Goal: Task Accomplishment & Management: Use online tool/utility

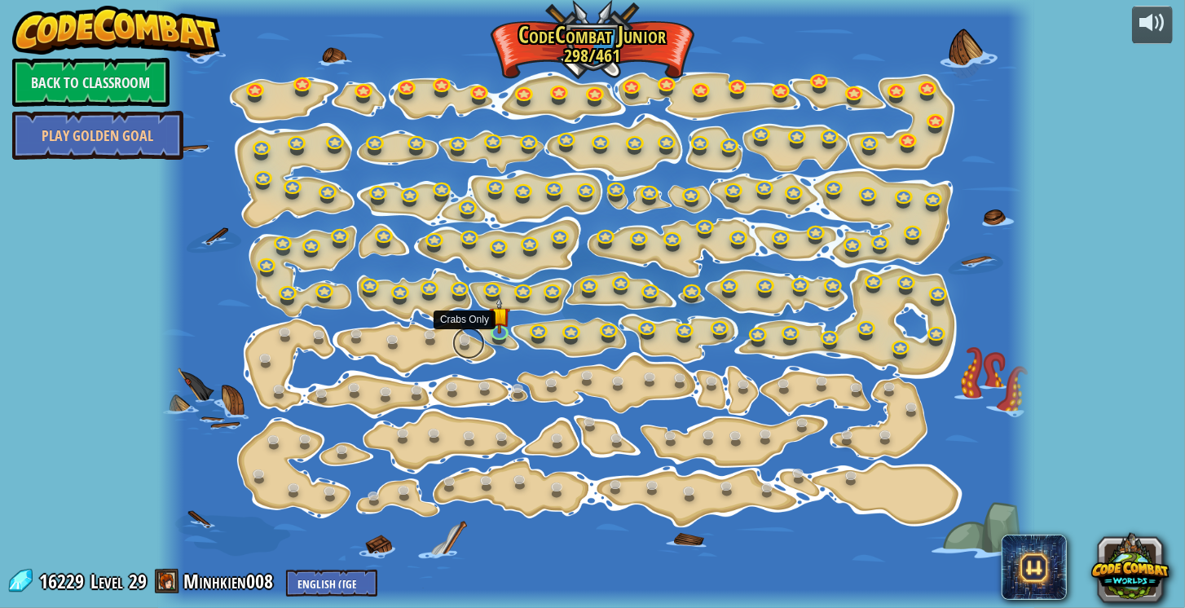
click at [469, 337] on link at bounding box center [468, 343] width 33 height 33
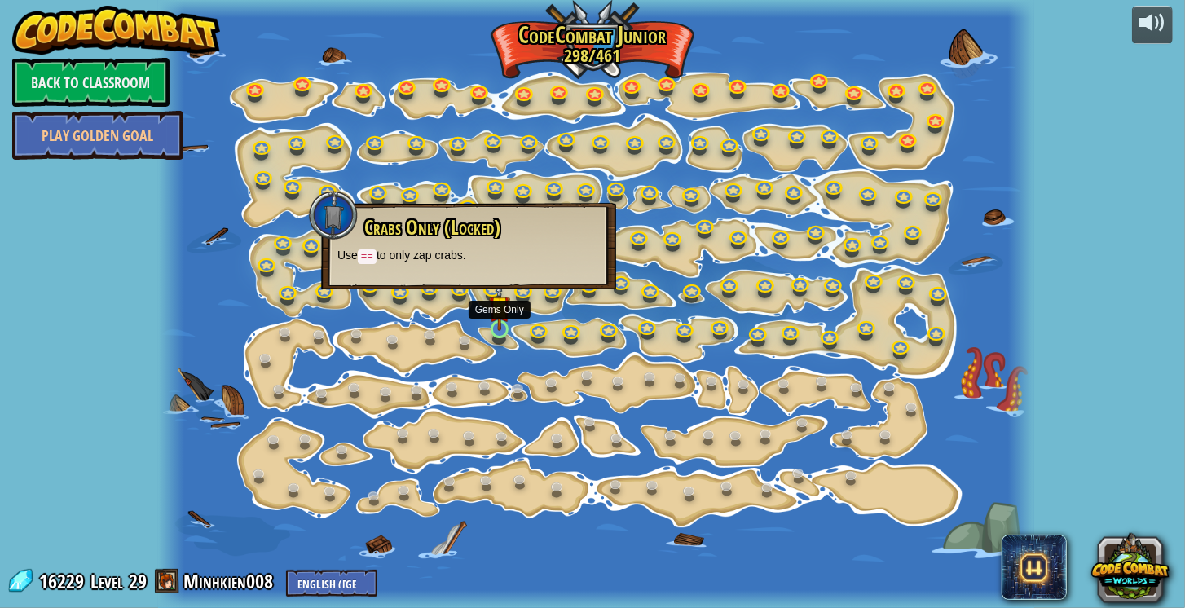
click at [496, 329] on img at bounding box center [499, 306] width 21 height 49
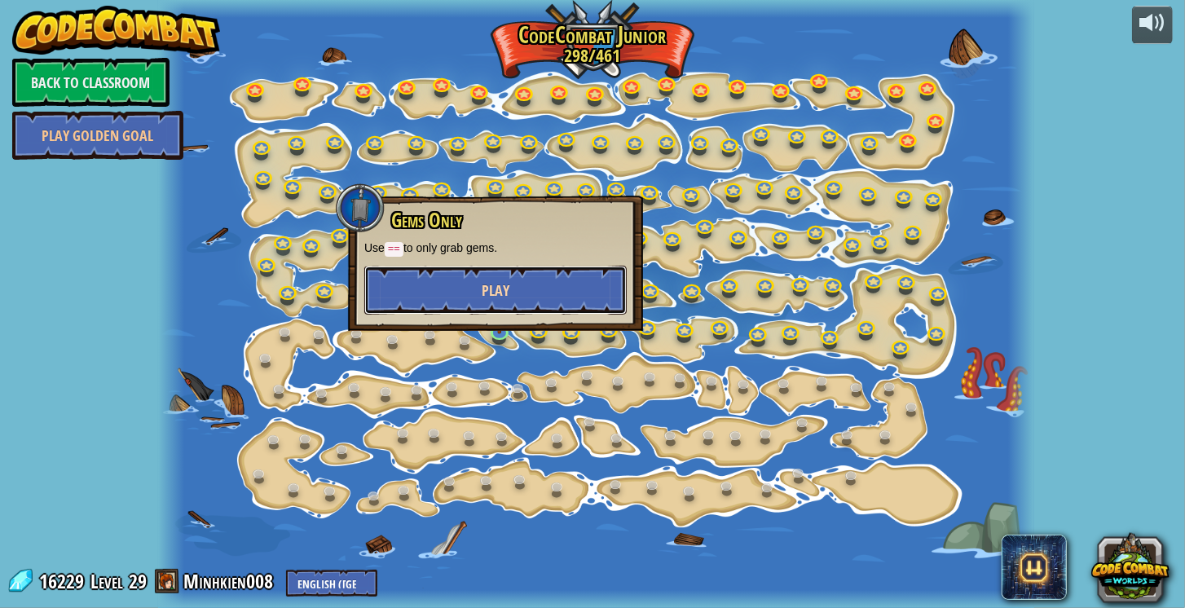
click at [491, 302] on button "Play" at bounding box center [495, 290] width 262 height 49
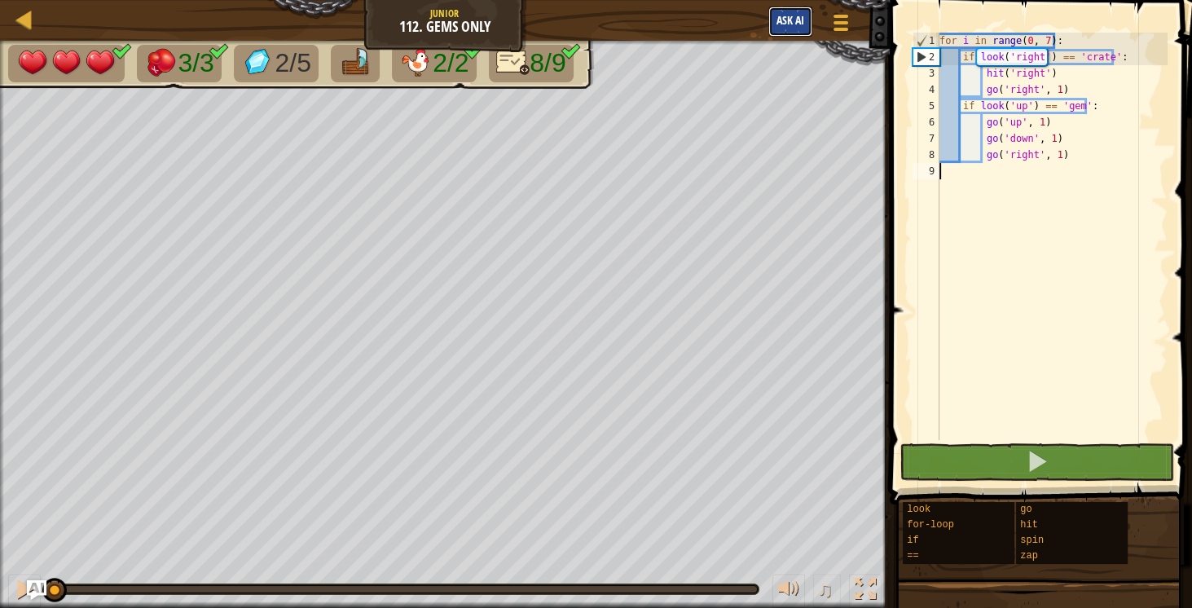
click at [789, 22] on span "Ask AI" at bounding box center [791, 19] width 28 height 15
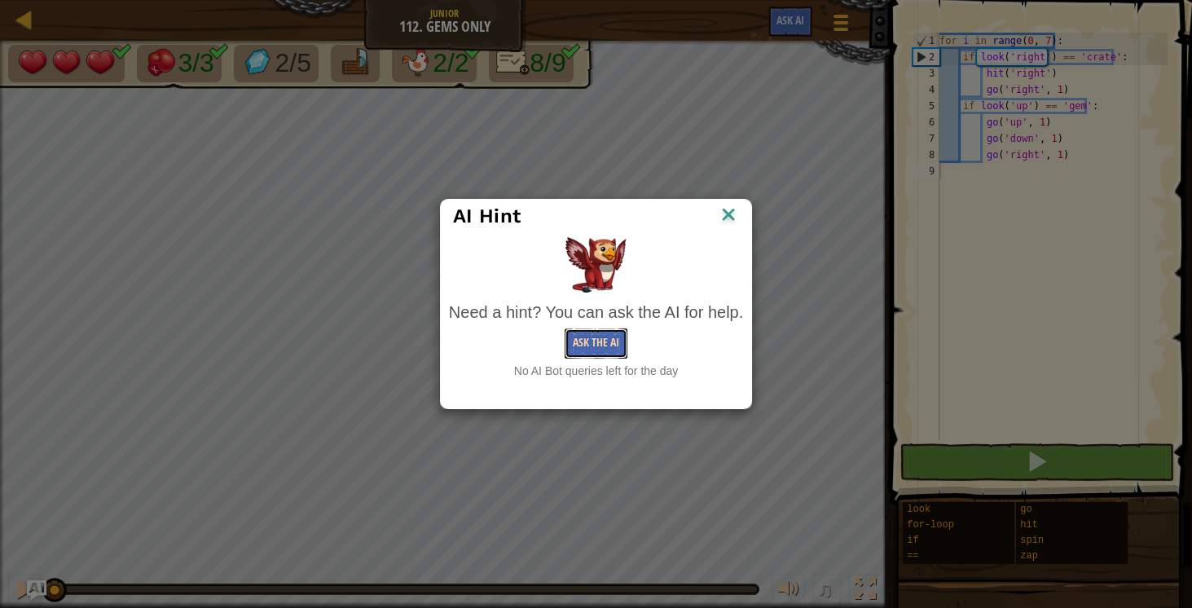
click at [579, 343] on button "Ask the AI" at bounding box center [596, 343] width 63 height 30
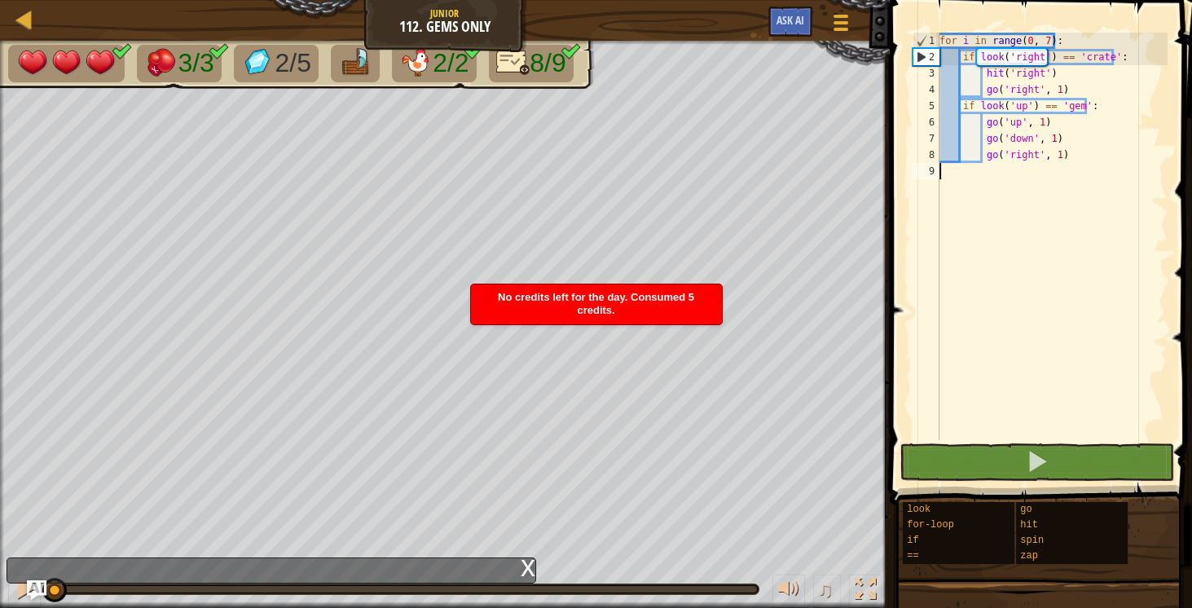
click at [592, 315] on span "No credits left for the day. Consumed 5 credits." at bounding box center [596, 303] width 196 height 25
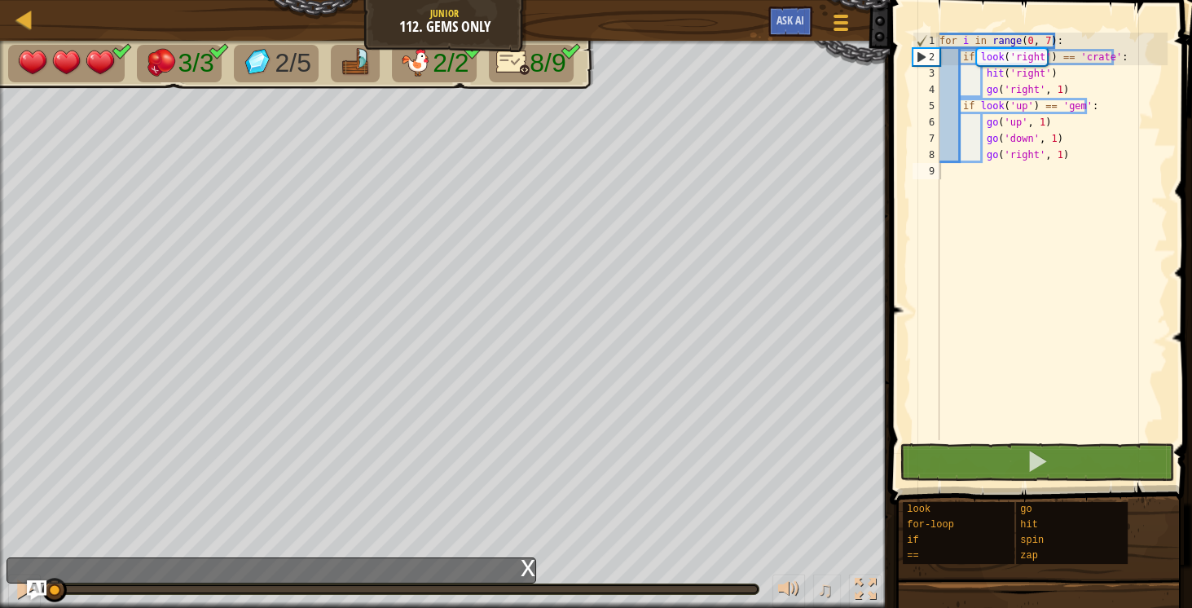
click at [272, 543] on div "Map Junior 112. Gems Only Game Menu Ask AI 1 הההההההההההההההההההההההההההההההההה…" at bounding box center [596, 304] width 1192 height 608
click at [522, 566] on div "x" at bounding box center [528, 566] width 15 height 16
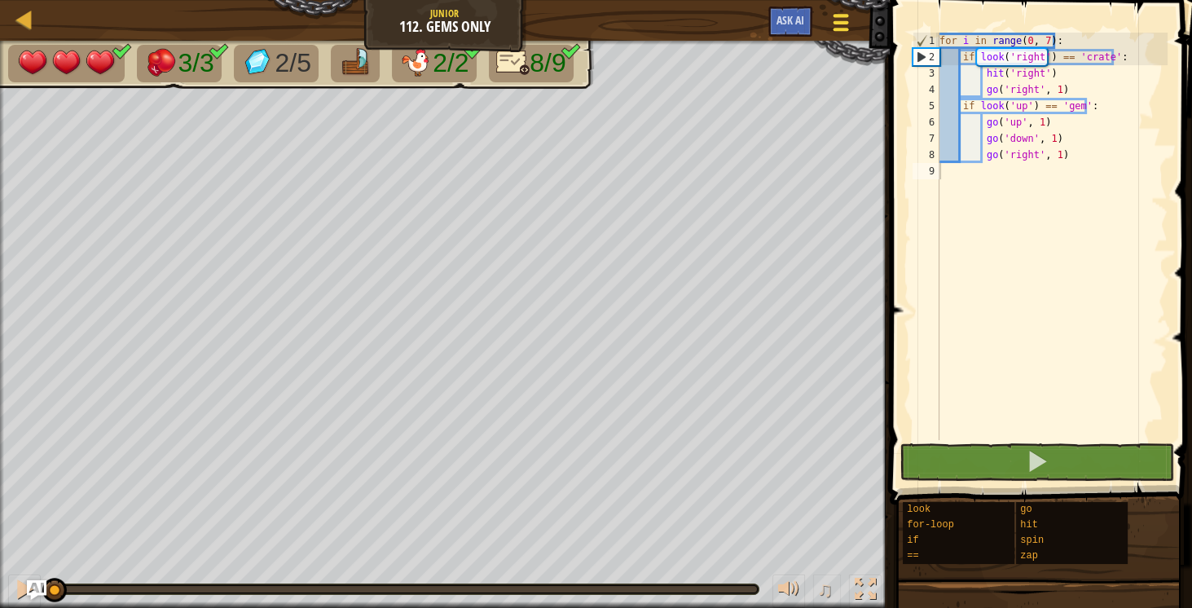
click at [832, 24] on div at bounding box center [841, 23] width 22 height 24
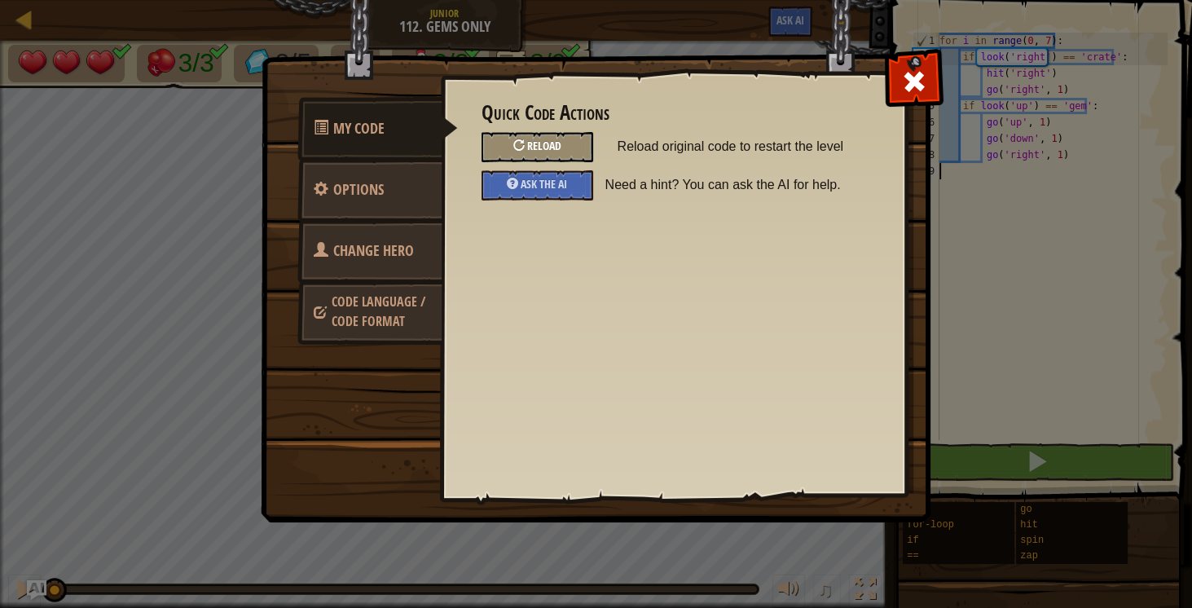
click at [529, 148] on span "Reload" at bounding box center [544, 145] width 34 height 15
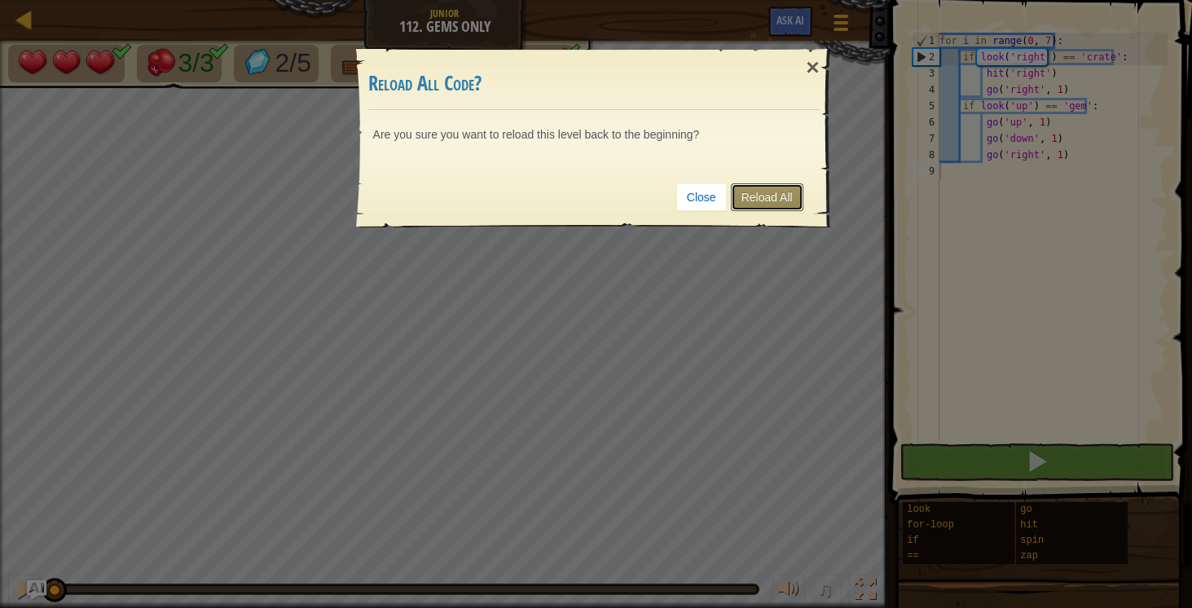
click at [782, 193] on link "Reload All" at bounding box center [767, 197] width 73 height 28
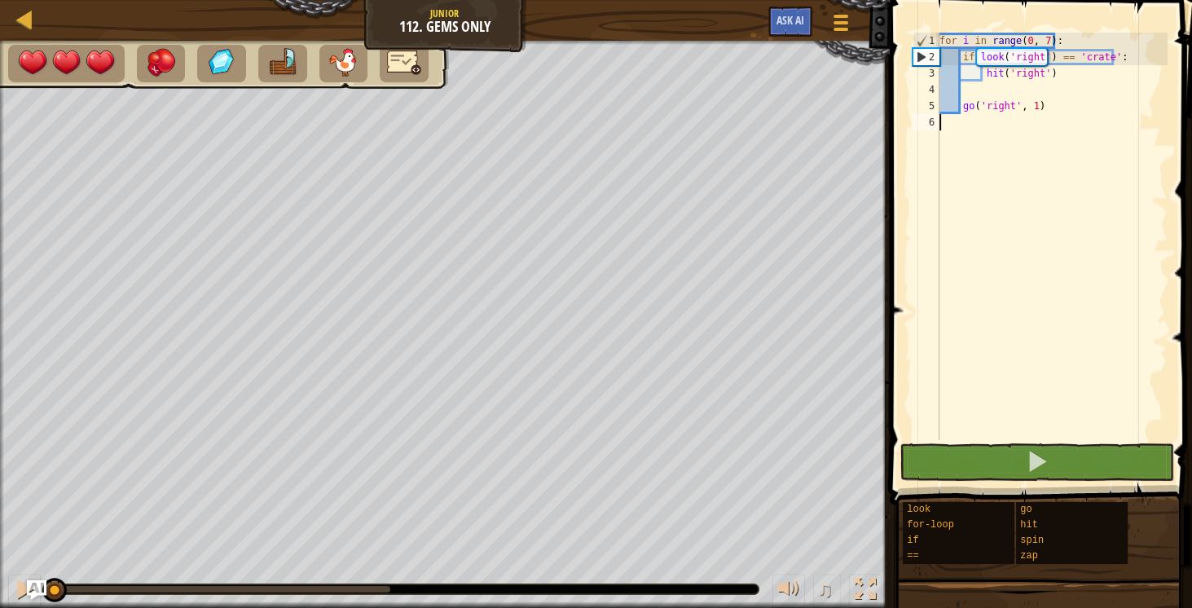
click at [1081, 67] on div "for i in range ( 0 , 7 ) : if look ( 'right' ) == 'crate' : hit ( 'right' ) go …" at bounding box center [1052, 253] width 231 height 440
click at [959, 112] on div "for i in range ( 0 , 7 ) : if look ( 'right' ) == 'crate' : hit ( 'right' ) go …" at bounding box center [1052, 253] width 231 height 440
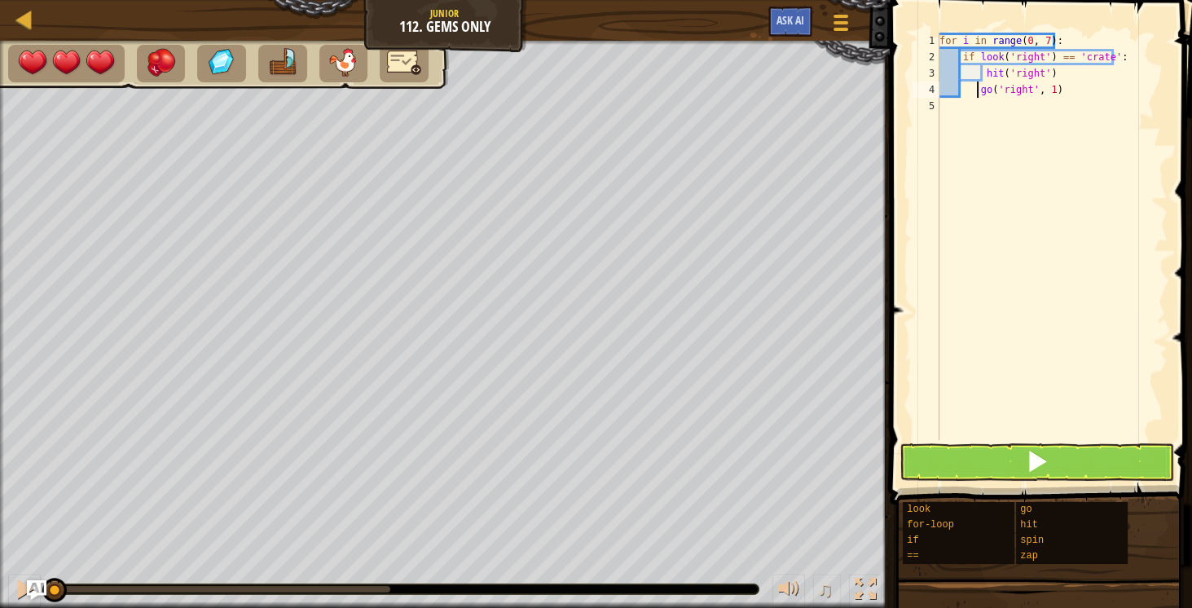
type textarea "go('right', 1)"
click at [1078, 92] on div "for i in range ( 0 , 7 ) : if look ( 'right' ) == 'crate' : hit ( 'right' ) go …" at bounding box center [1052, 253] width 231 height 440
type textarea "go('up', 1))"
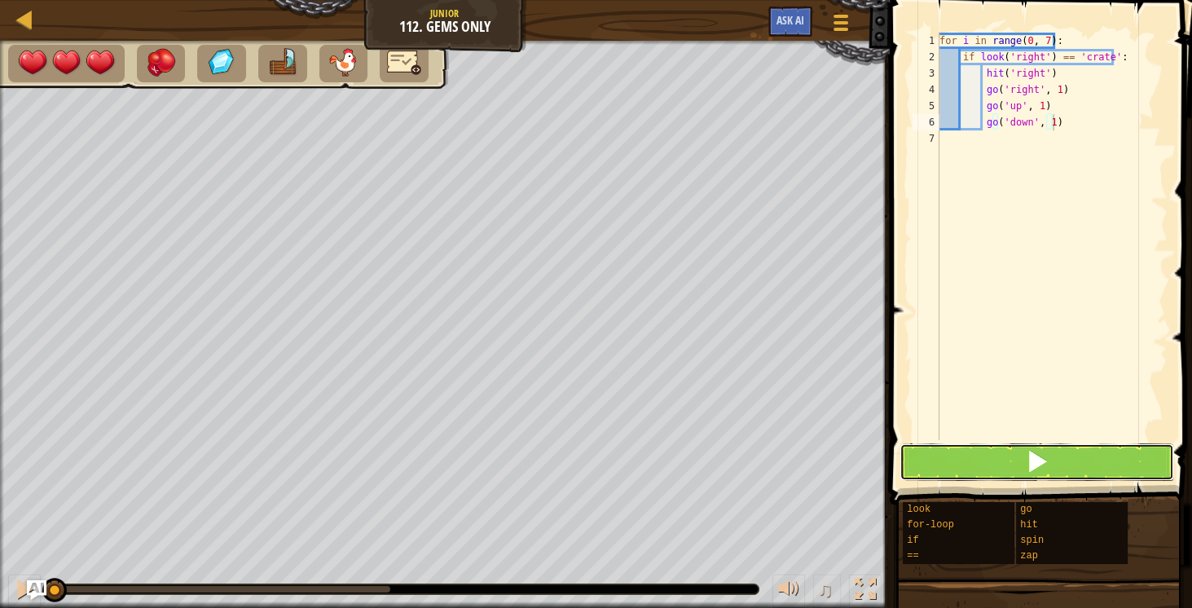
click at [1025, 462] on button at bounding box center [1037, 461] width 275 height 37
type textarea "go('down', 1)"
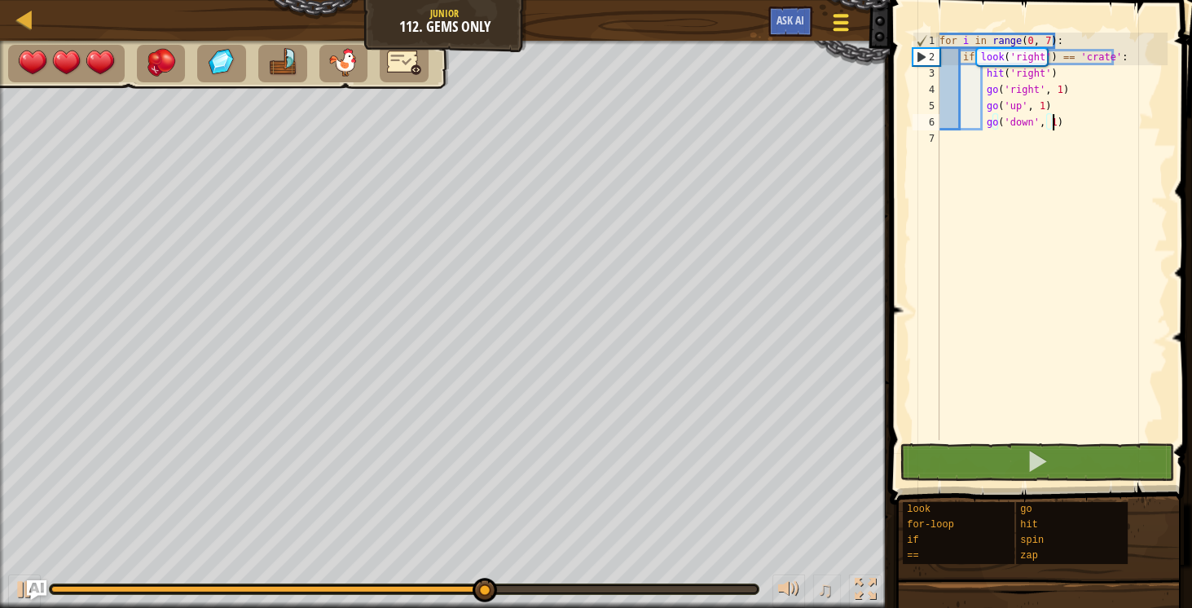
click at [830, 11] on div at bounding box center [841, 23] width 22 height 24
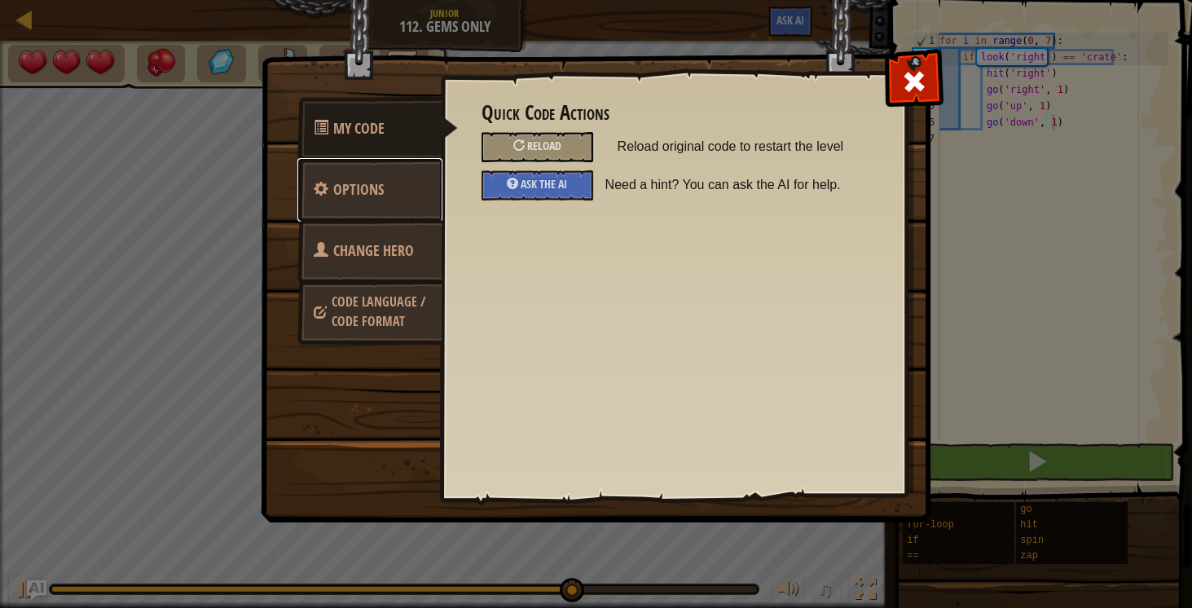
click at [417, 187] on link "Options" at bounding box center [370, 190] width 145 height 64
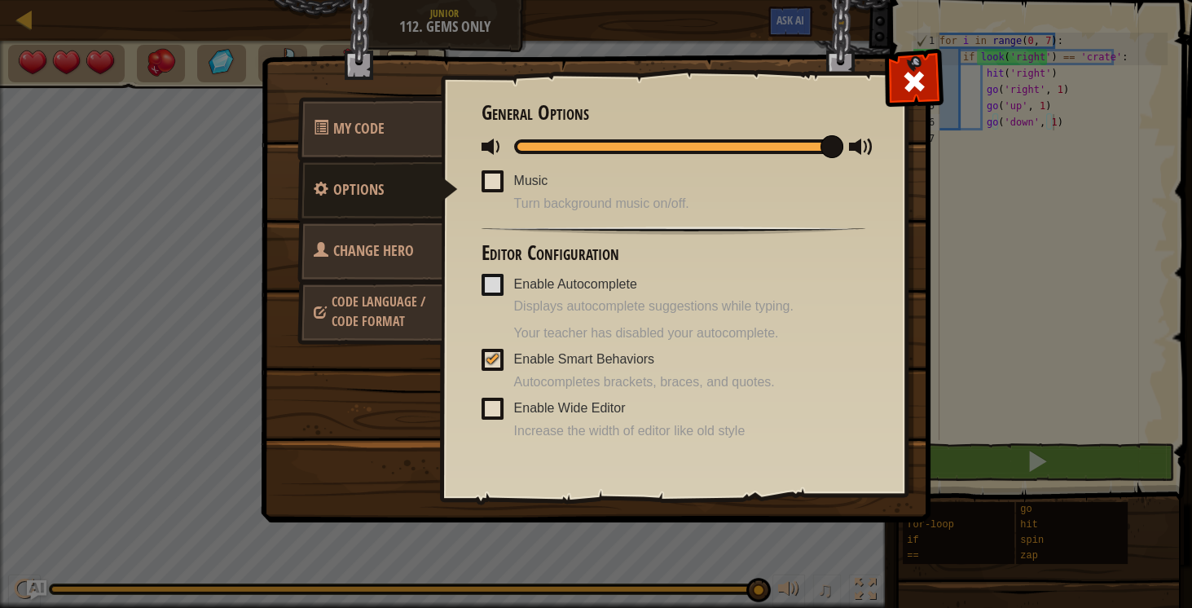
click at [495, 403] on span at bounding box center [493, 409] width 22 height 22
click at [0, 0] on input "Enable Wide Editor" at bounding box center [0, 0] width 0 height 0
click at [493, 174] on span at bounding box center [493, 181] width 22 height 22
click at [0, 0] on input "Music" at bounding box center [0, 0] width 0 height 0
click at [906, 76] on span at bounding box center [914, 81] width 26 height 26
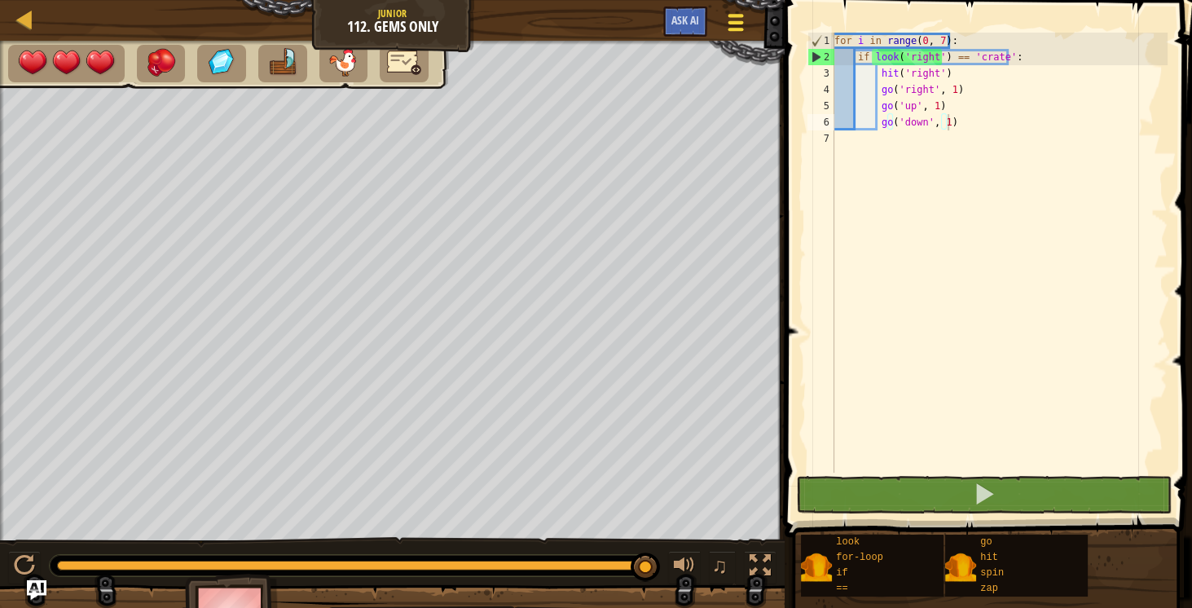
click at [738, 24] on span at bounding box center [736, 22] width 15 height 3
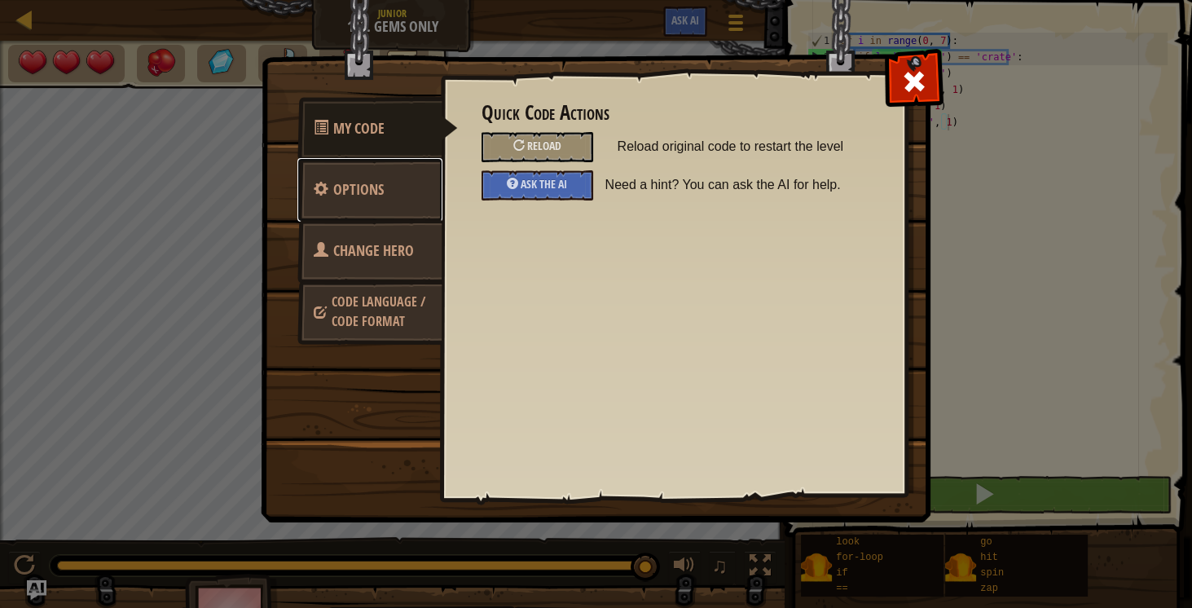
click at [393, 194] on link "Options" at bounding box center [370, 190] width 145 height 64
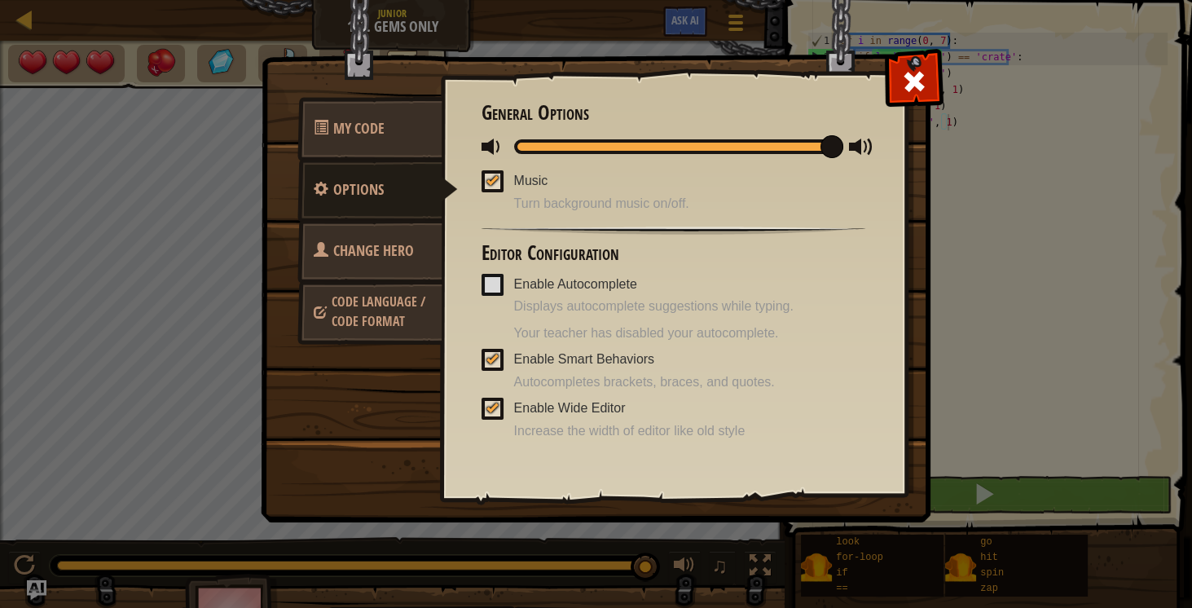
click at [500, 401] on span at bounding box center [493, 409] width 22 height 22
click at [0, 0] on input "Enable Wide Editor" at bounding box center [0, 0] width 0 height 0
click at [907, 82] on span at bounding box center [914, 81] width 26 height 26
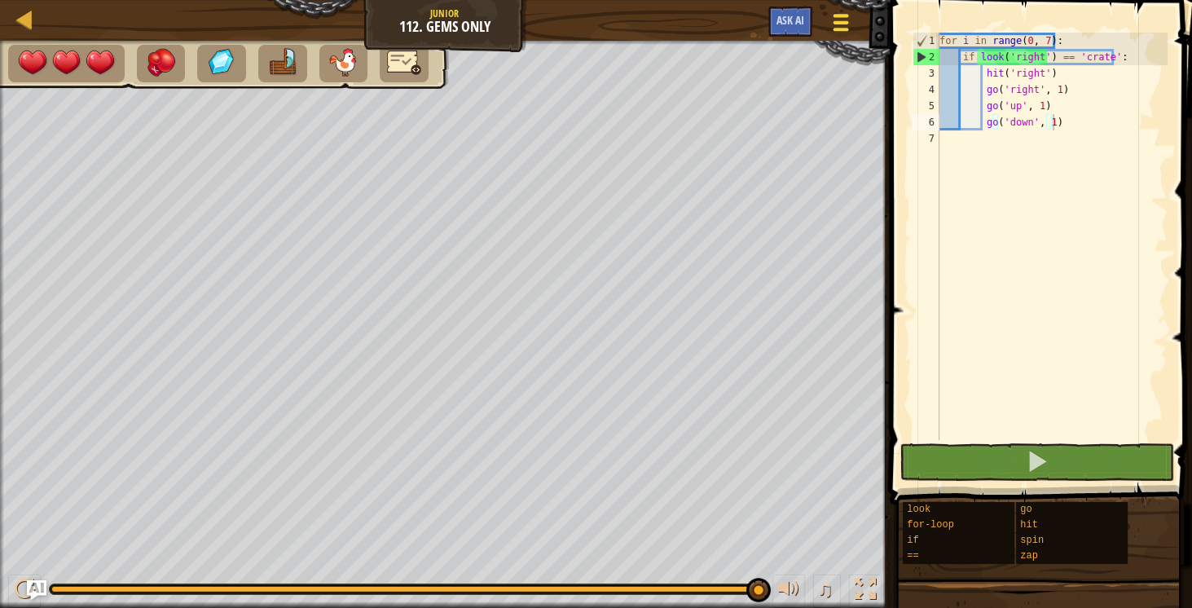
click at [833, 22] on span at bounding box center [840, 22] width 15 height 3
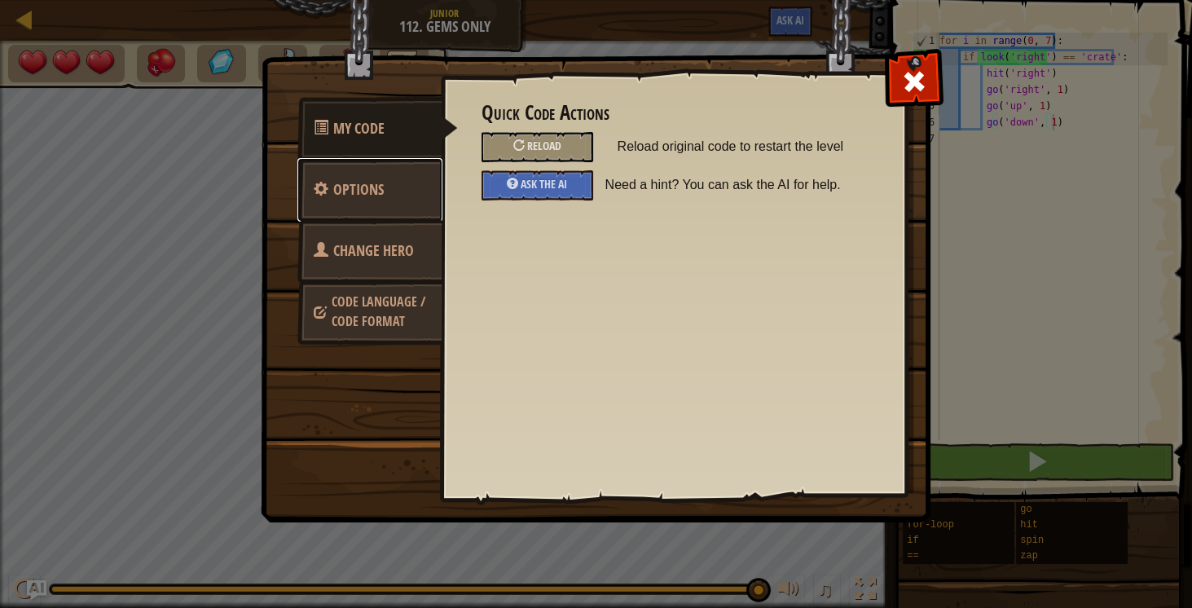
click at [377, 189] on span "Options" at bounding box center [358, 189] width 51 height 20
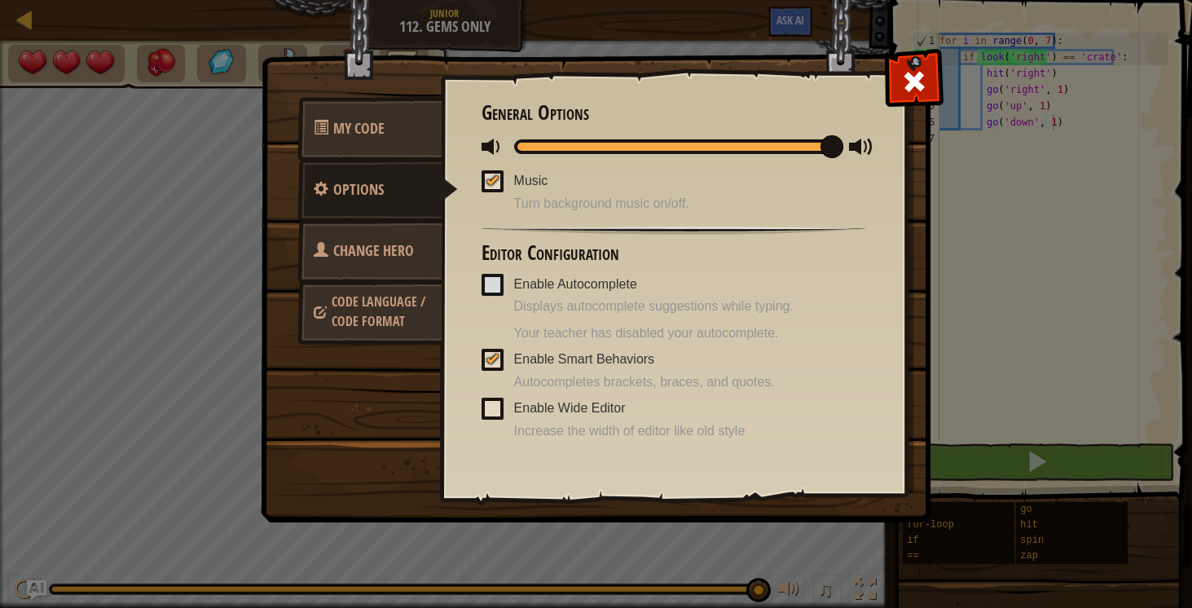
click at [492, 410] on span at bounding box center [493, 409] width 22 height 22
click at [0, 0] on input "Enable Wide Editor" at bounding box center [0, 0] width 0 height 0
click at [915, 90] on span at bounding box center [914, 81] width 26 height 26
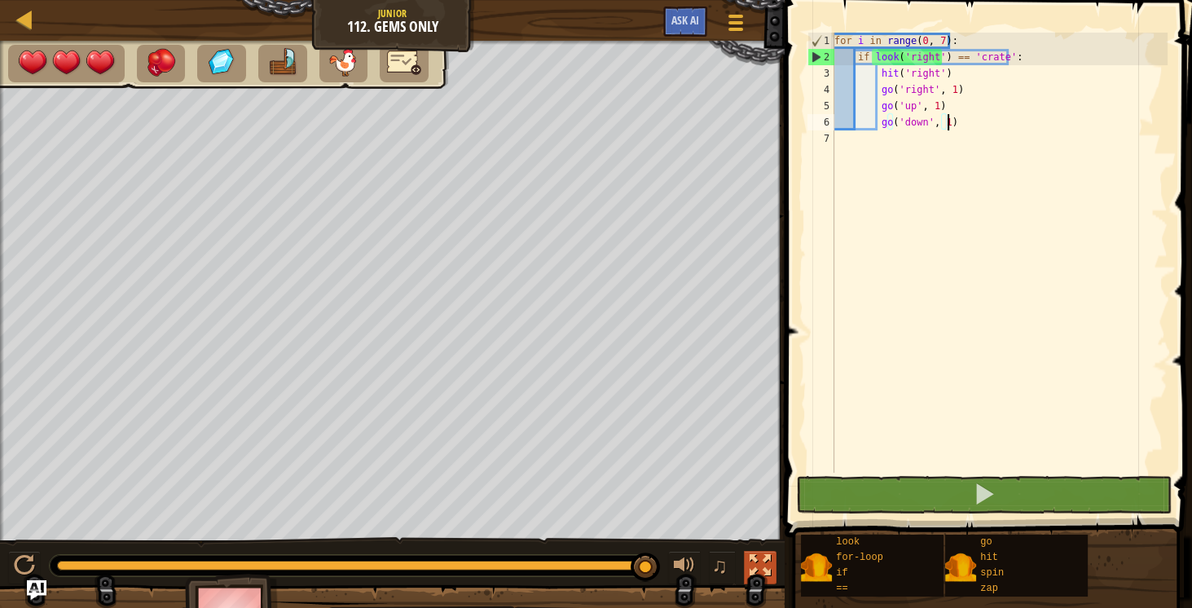
click at [758, 559] on div at bounding box center [760, 565] width 21 height 21
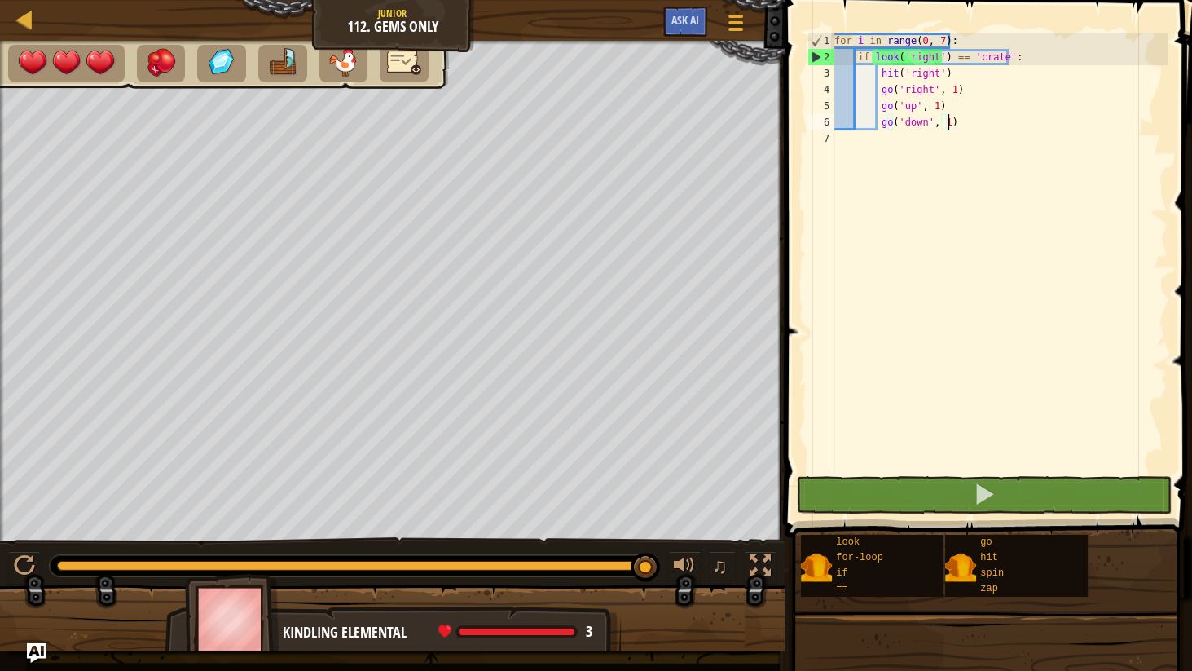
click at [758, 600] on div at bounding box center [392, 625] width 785 height 82
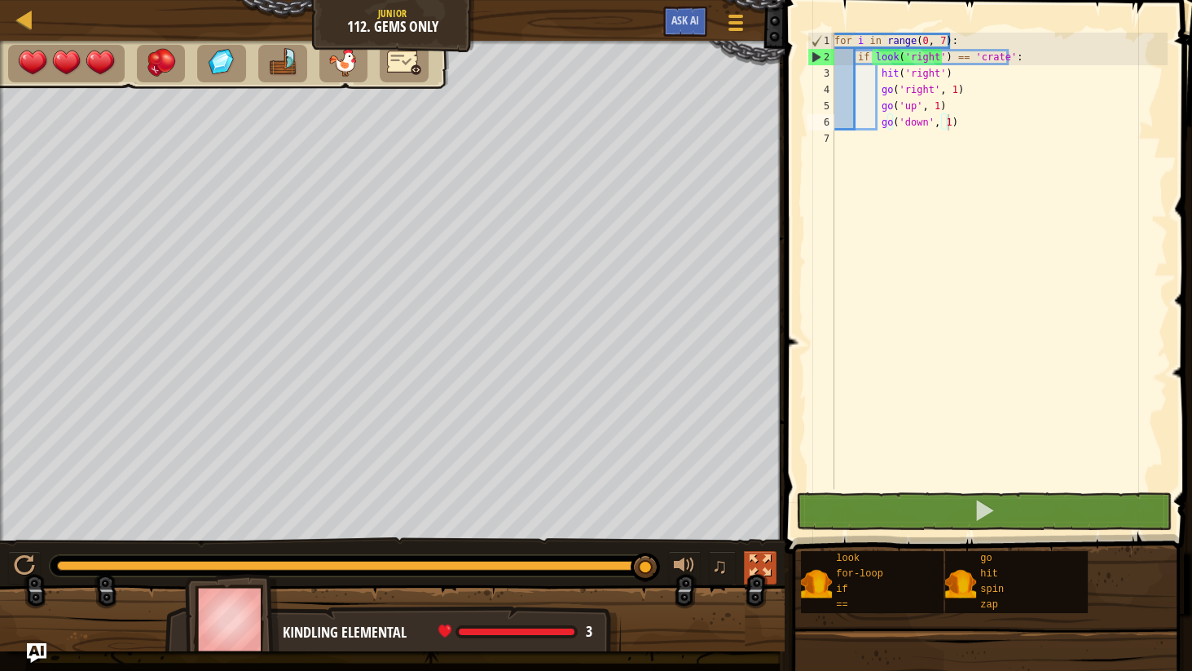
click at [764, 567] on div at bounding box center [760, 565] width 21 height 21
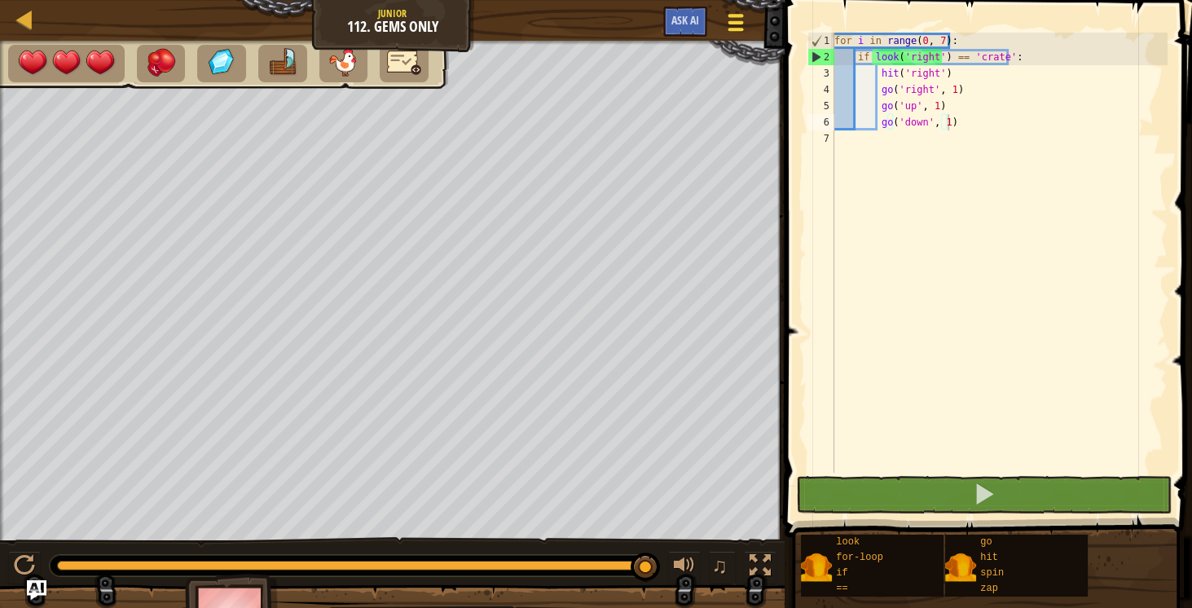
click at [743, 21] on span at bounding box center [736, 22] width 15 height 3
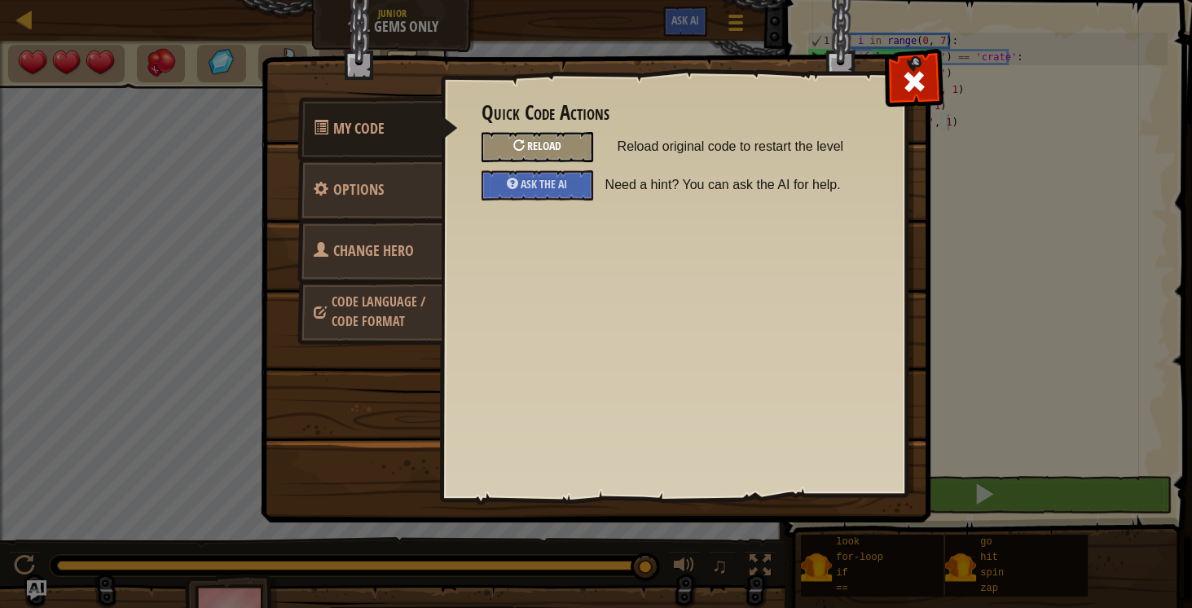
click at [502, 150] on div "Reload" at bounding box center [538, 147] width 112 height 30
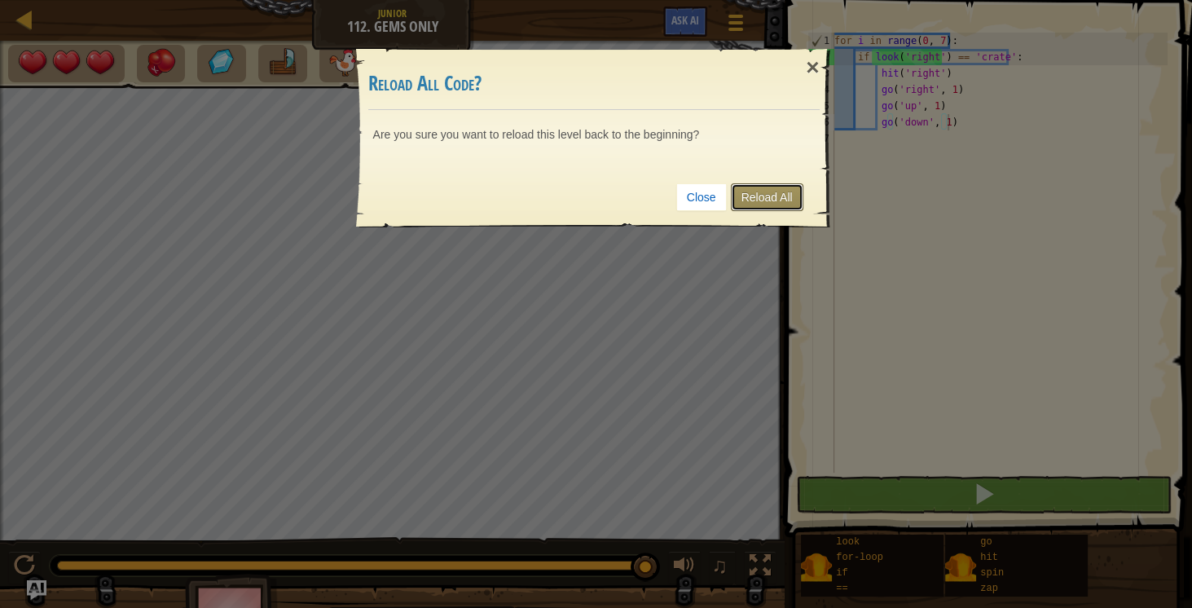
click at [747, 183] on link "Reload All" at bounding box center [767, 197] width 73 height 28
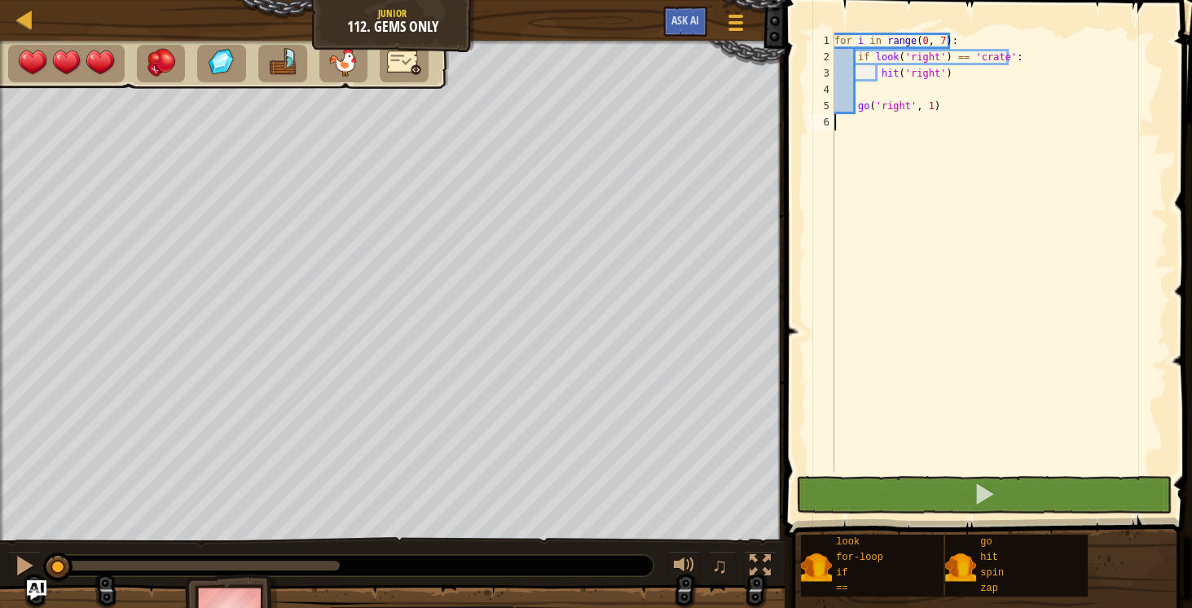
scroll to position [7, 0]
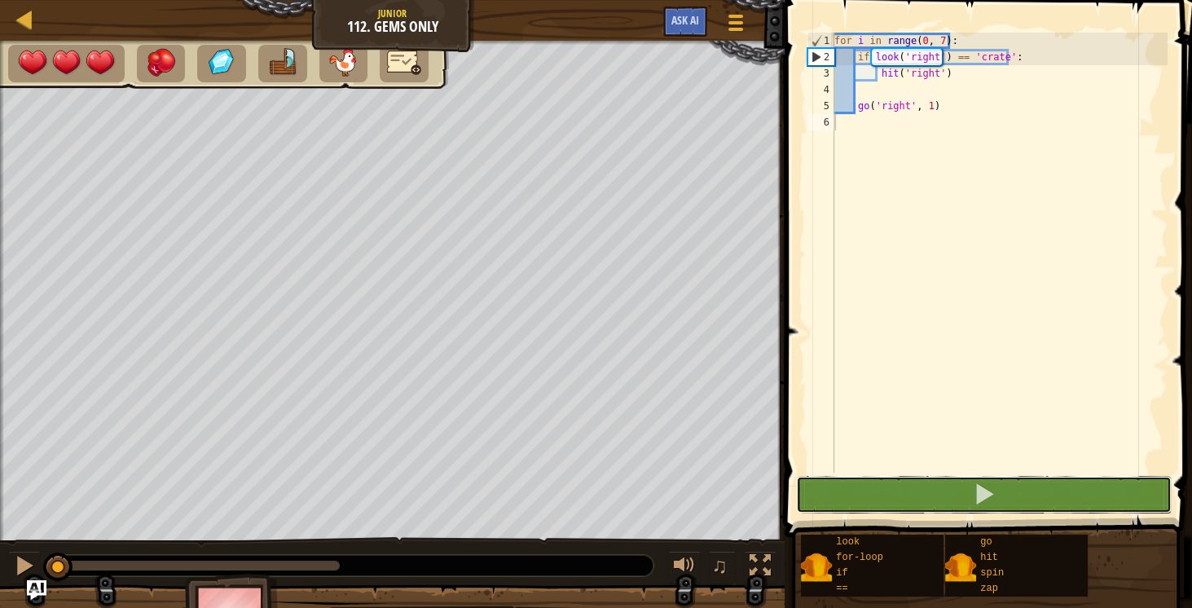
drag, startPoint x: 986, startPoint y: 478, endPoint x: 998, endPoint y: 471, distance: 13.9
click at [998, 471] on div "1 2 3 4 5 6 for i in range ( 0 , 7 ) : if look ( 'right' ) == 'crate' : hit ( '…" at bounding box center [986, 300] width 412 height 585
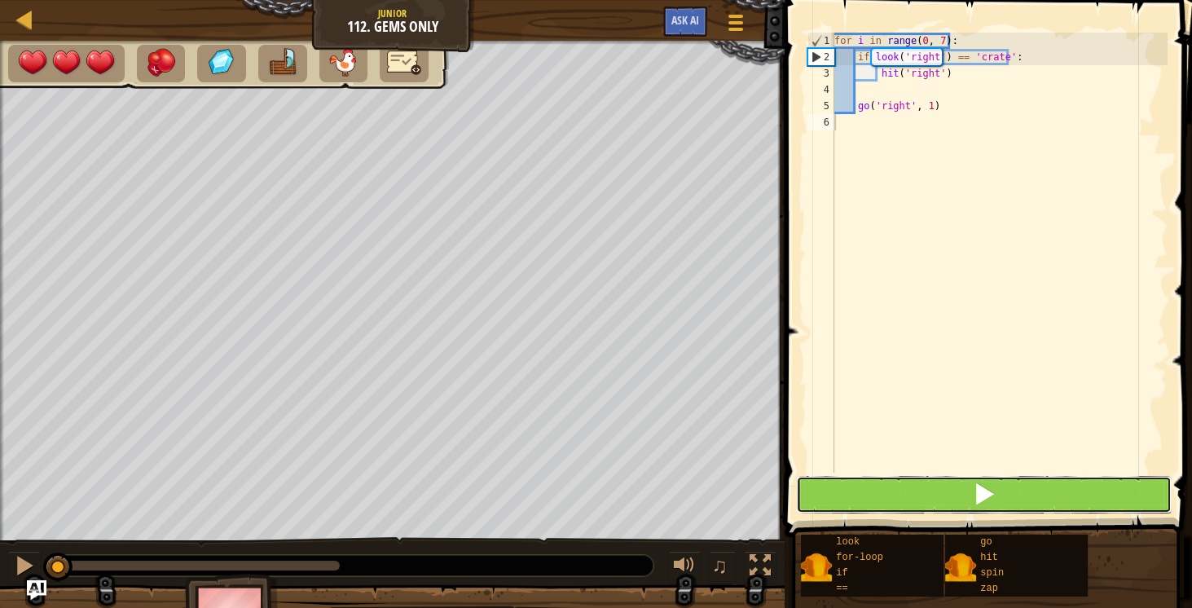
click at [935, 487] on button at bounding box center [984, 494] width 377 height 37
